Goal: Task Accomplishment & Management: Complete application form

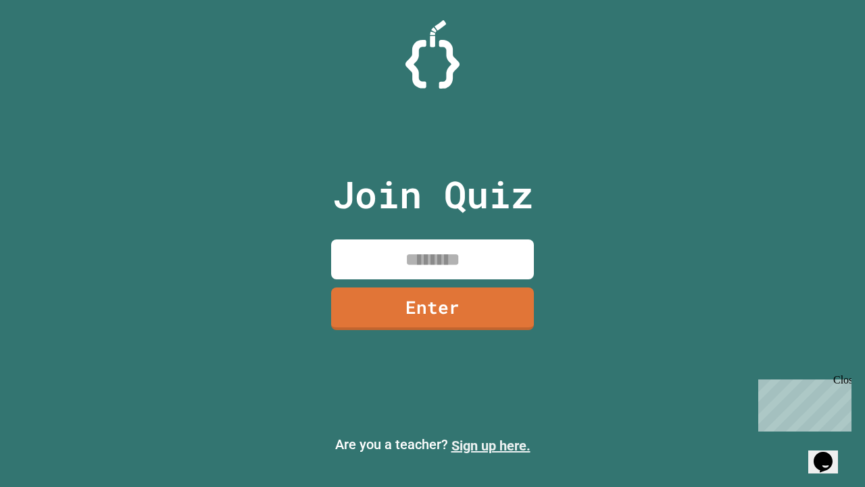
click at [491, 445] on link "Sign up here." at bounding box center [491, 445] width 79 height 16
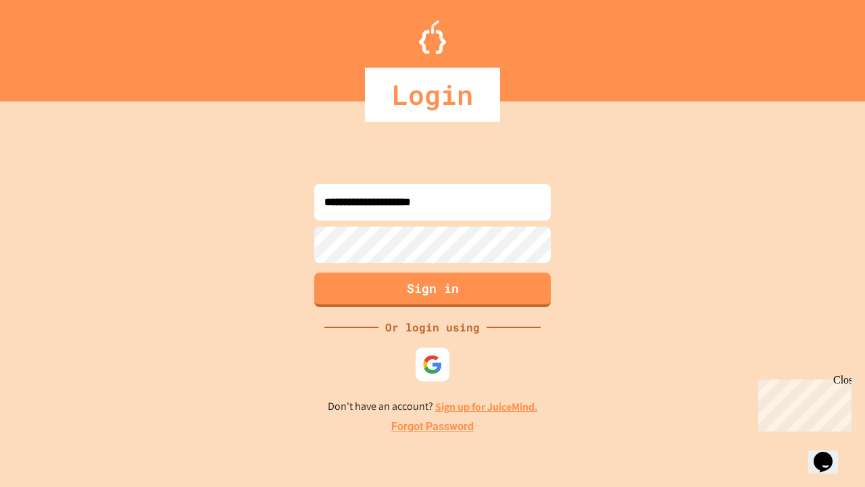
type input "**********"
